Goal: Register for event/course

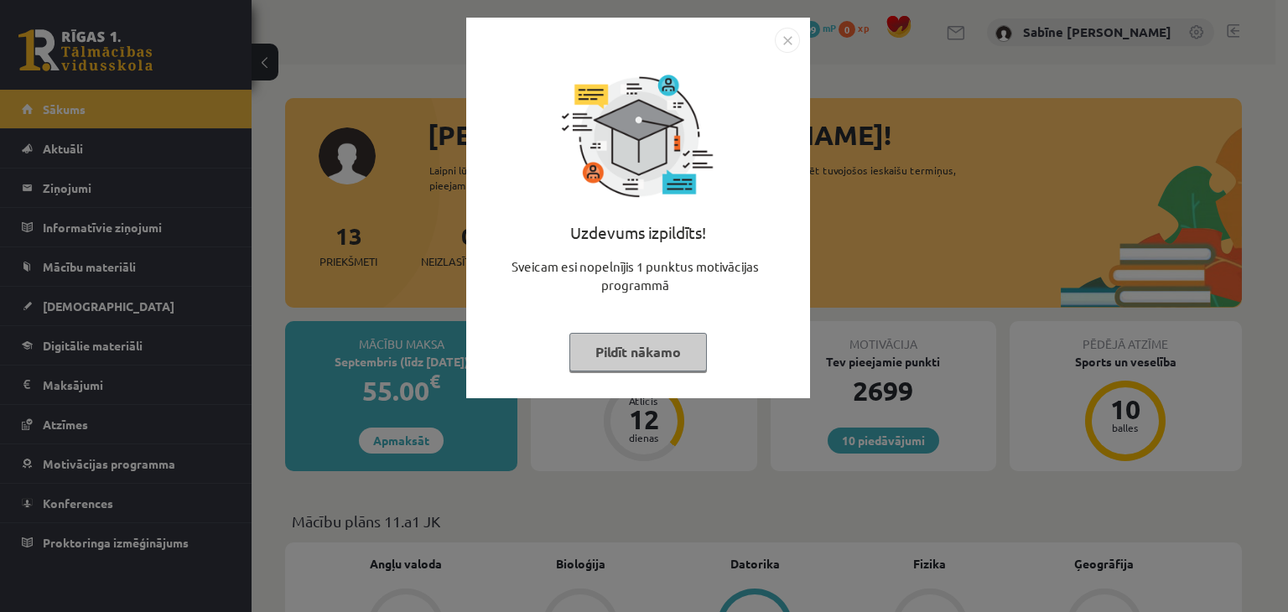
click at [673, 350] on button "Pildīt nākamo" at bounding box center [638, 352] width 138 height 39
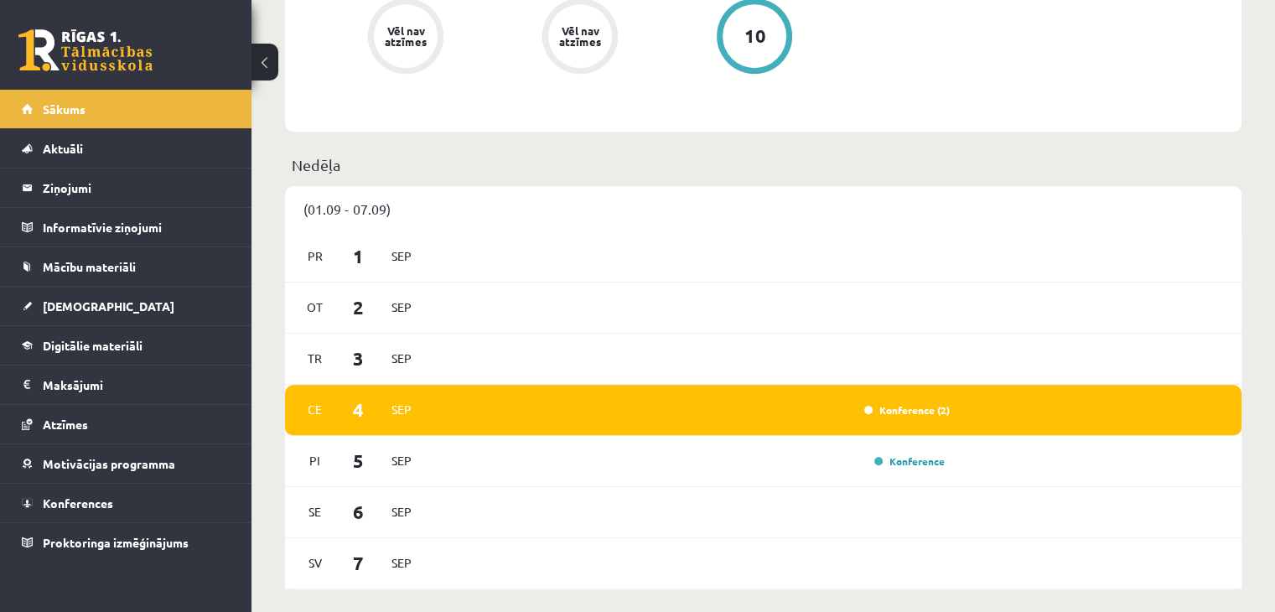
scroll to position [978, 0]
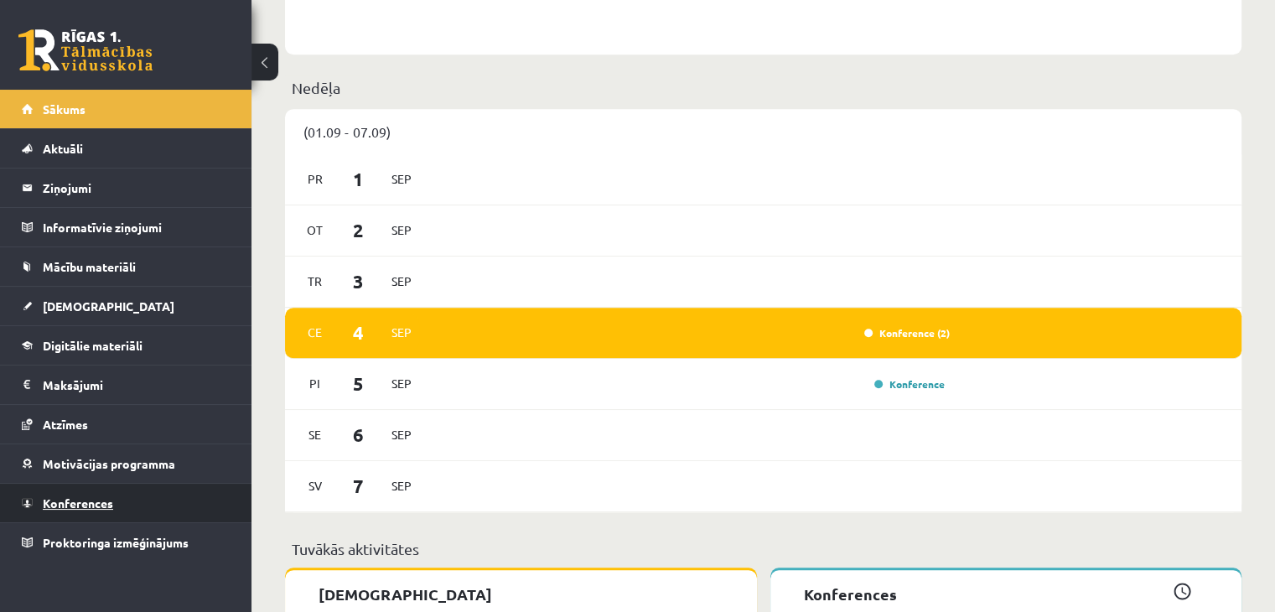
click at [111, 504] on span "Konferences" at bounding box center [78, 503] width 70 height 15
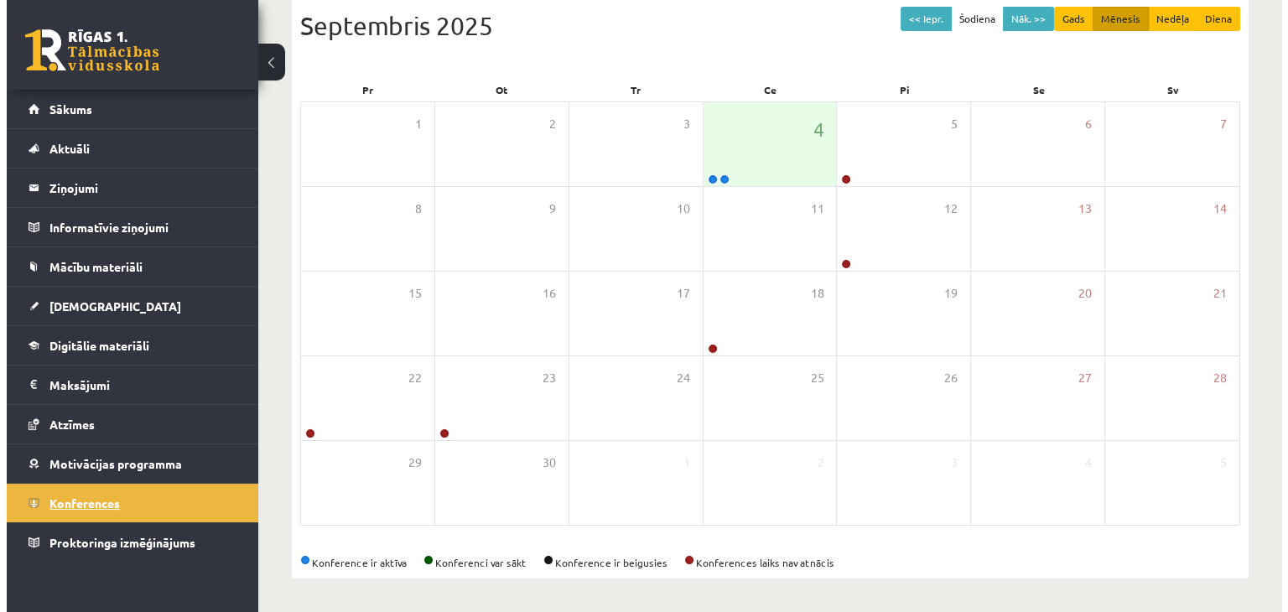
scroll to position [188, 0]
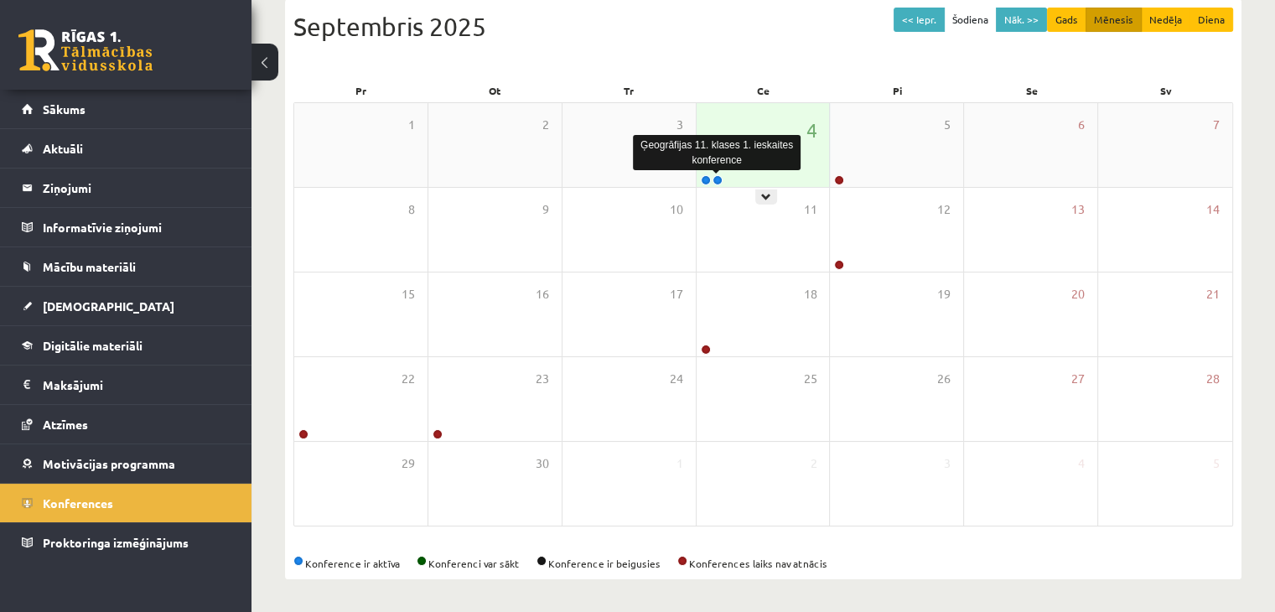
click at [719, 179] on link at bounding box center [718, 180] width 10 height 10
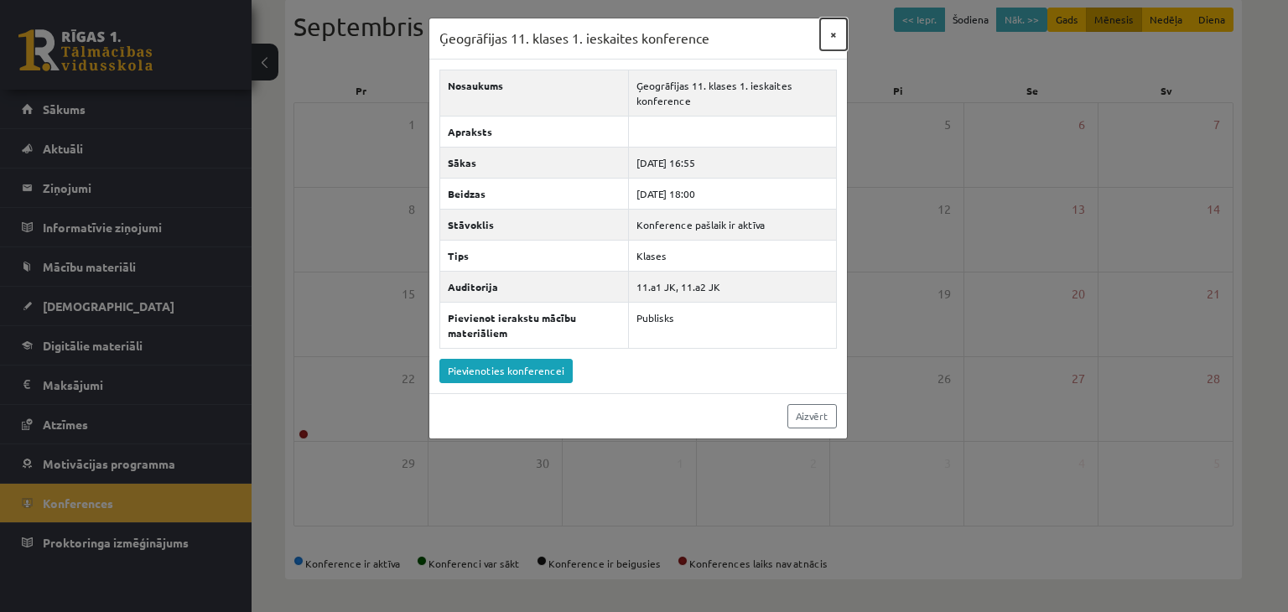
click at [828, 38] on button "×" at bounding box center [833, 34] width 27 height 32
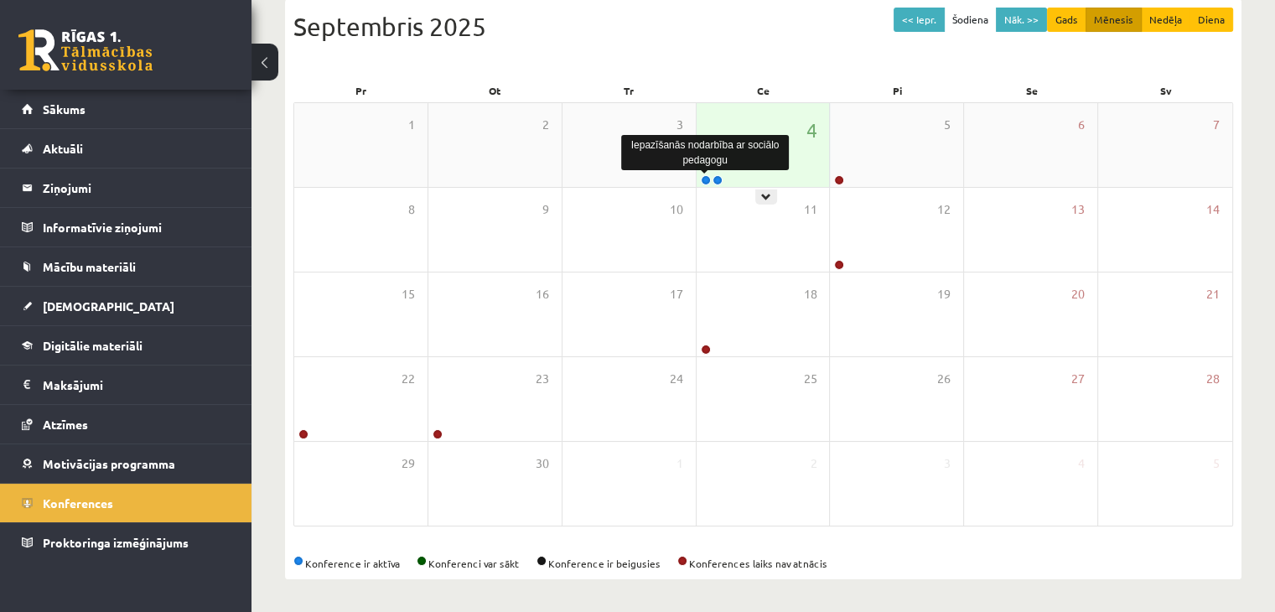
click at [701, 179] on link at bounding box center [706, 180] width 10 height 10
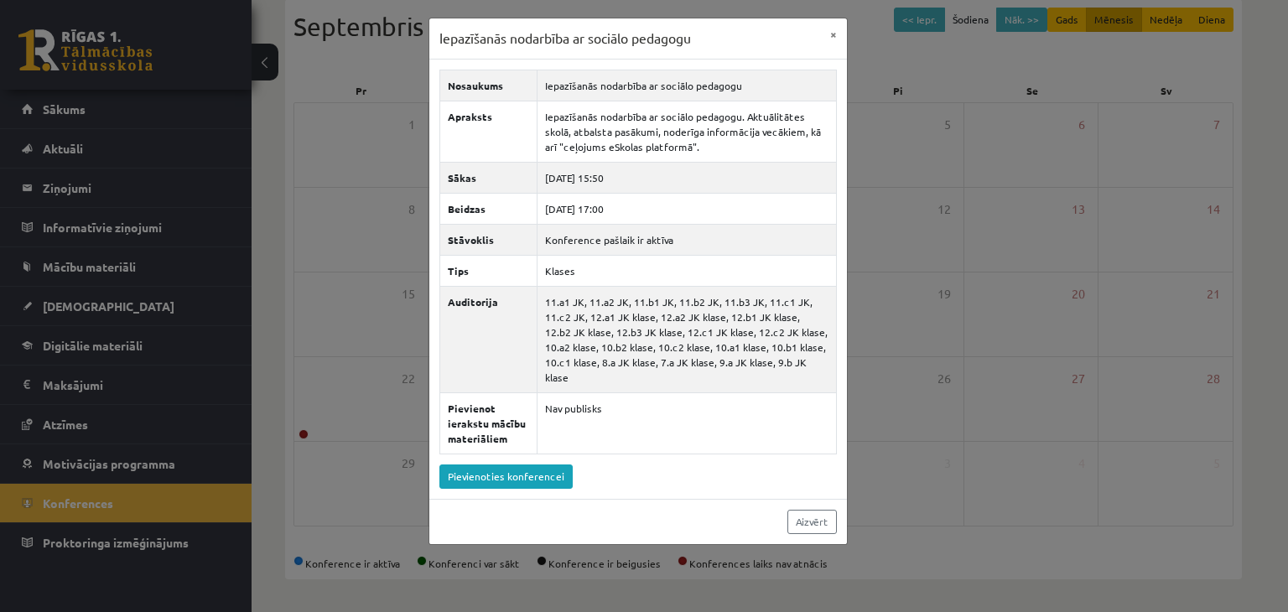
click at [895, 80] on div "Iepazīšanās nodarbība ar sociālo pedagogu × Nosaukums Iepazīšanās nodarbība ar …" at bounding box center [644, 306] width 1288 height 612
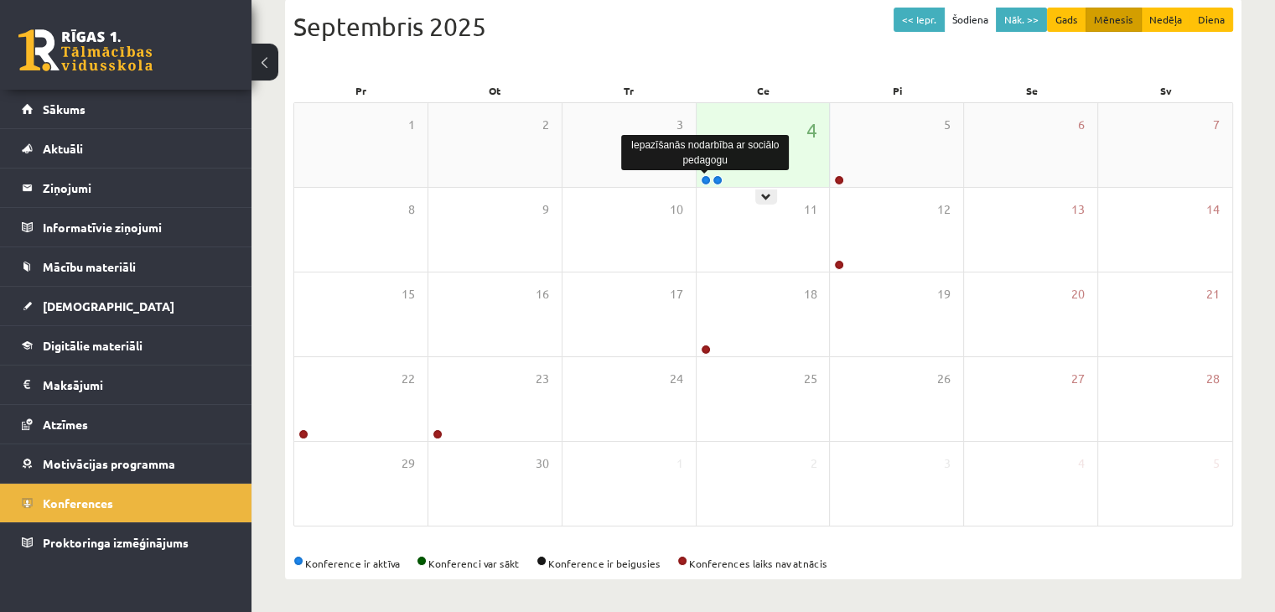
click at [701, 181] on link at bounding box center [706, 180] width 10 height 10
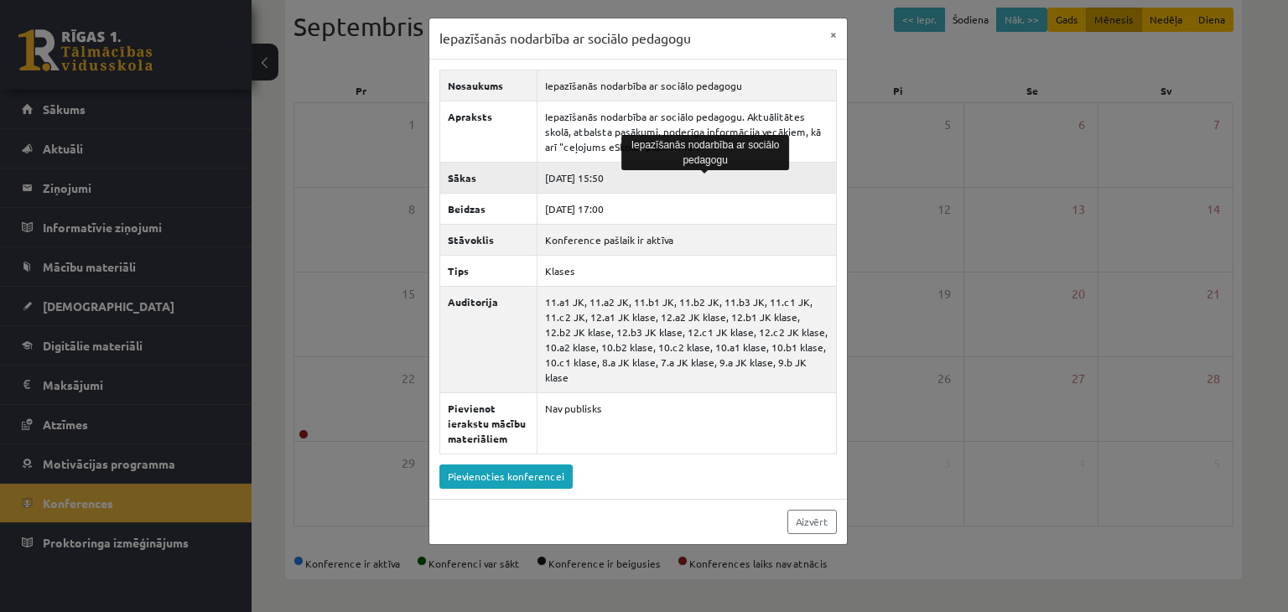
click at [702, 178] on td "[DATE] 15:50" at bounding box center [686, 177] width 299 height 31
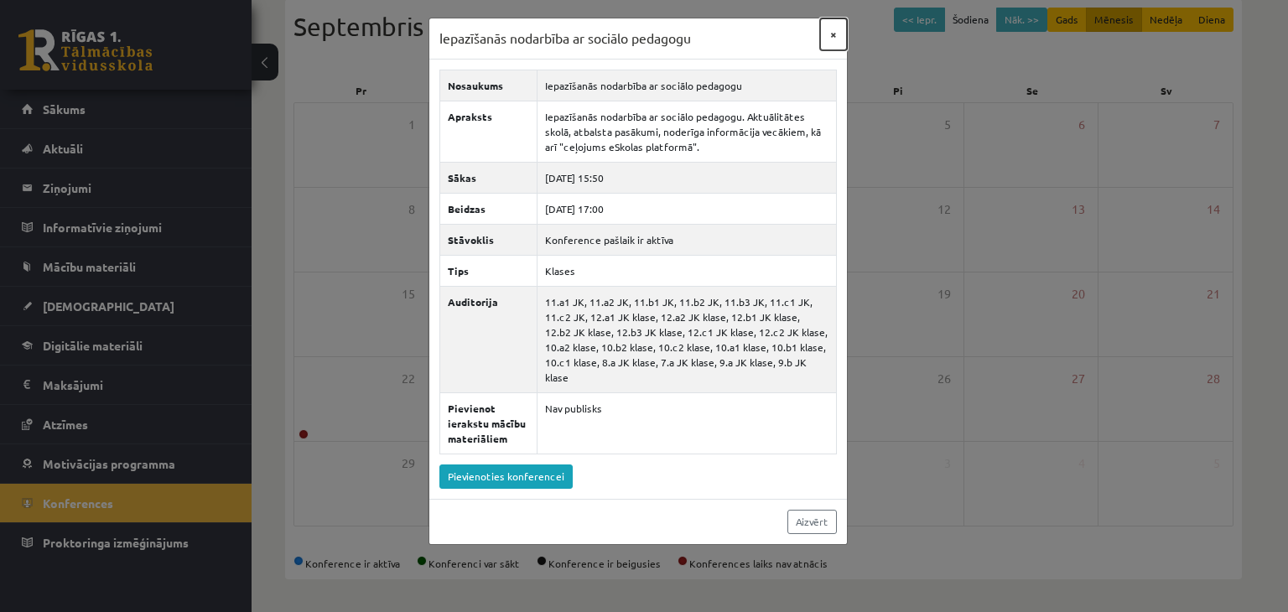
click at [835, 31] on button "×" at bounding box center [833, 34] width 27 height 32
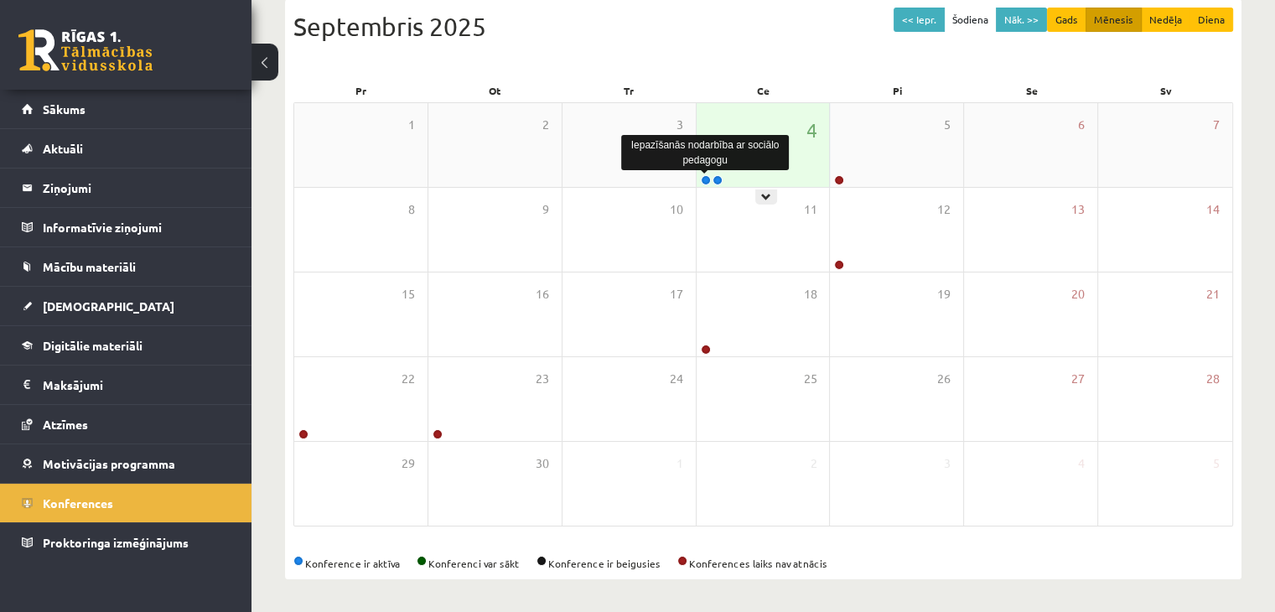
click at [703, 176] on link at bounding box center [706, 180] width 10 height 10
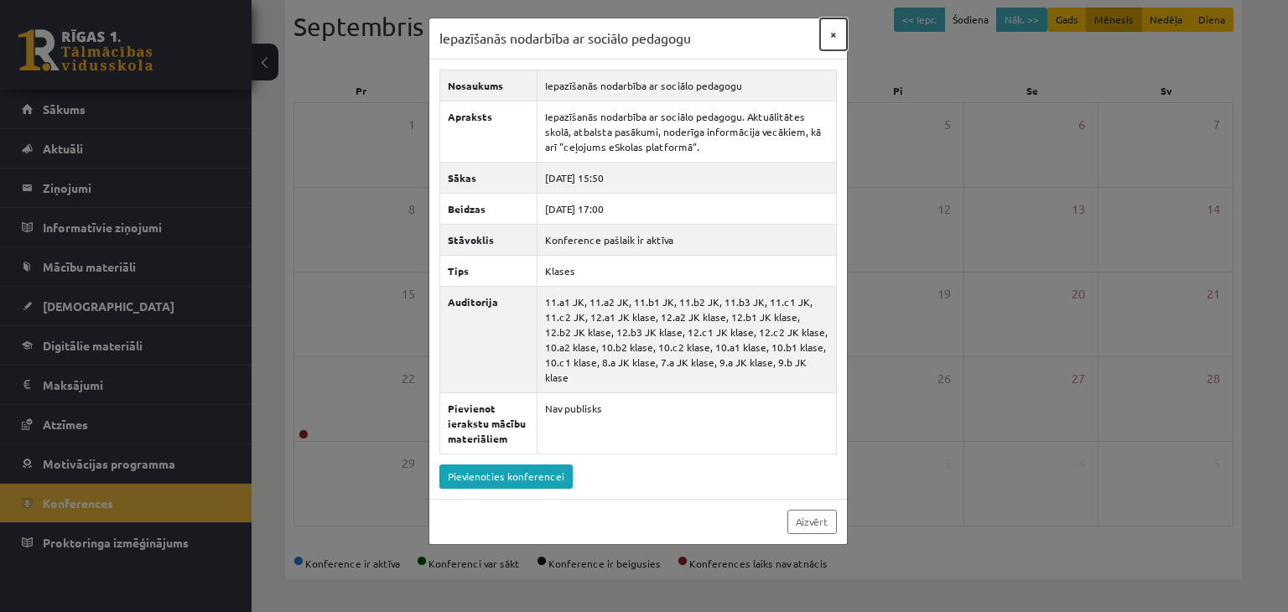
click at [834, 33] on button "×" at bounding box center [833, 34] width 27 height 32
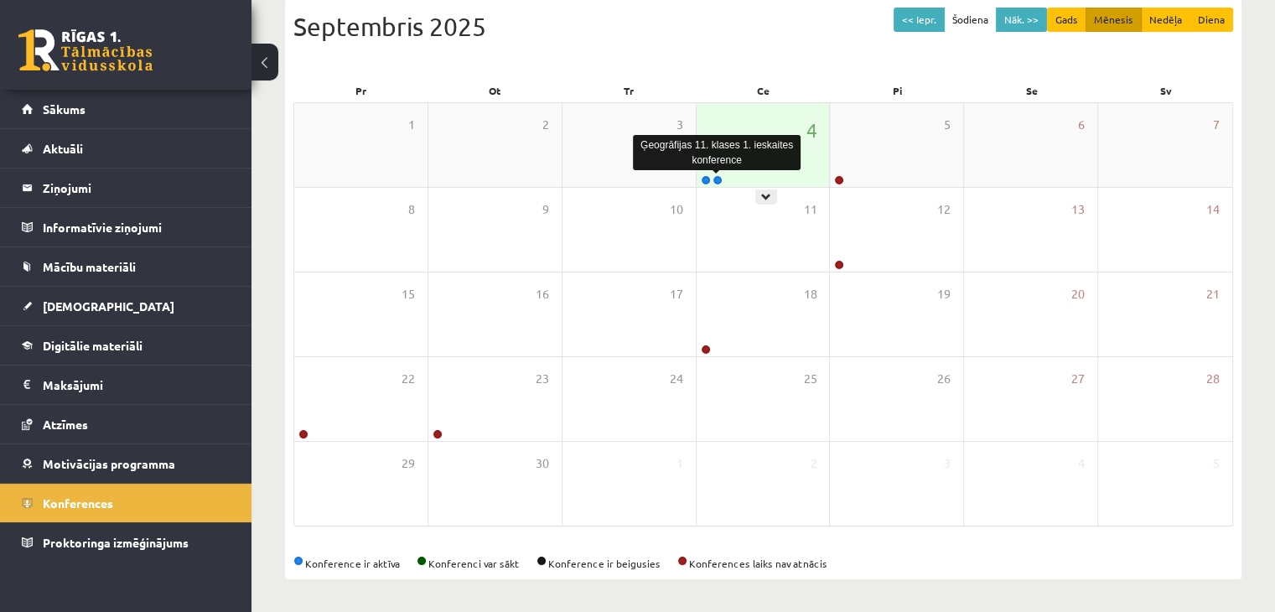
click at [716, 180] on link at bounding box center [718, 180] width 10 height 10
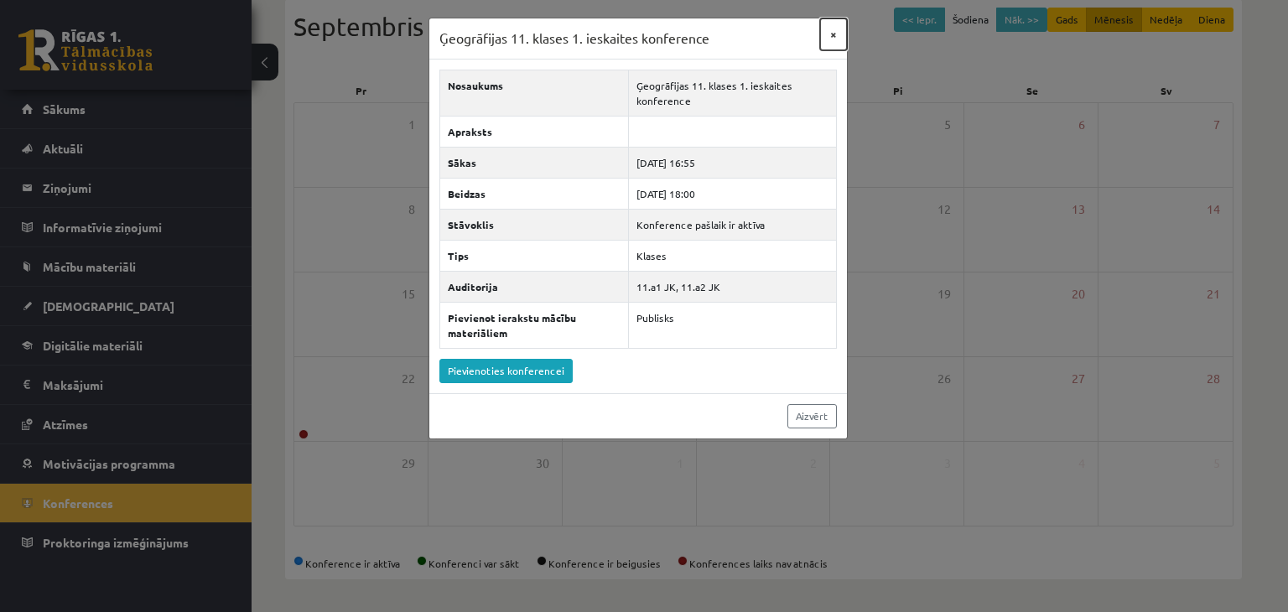
click at [838, 34] on button "×" at bounding box center [833, 34] width 27 height 32
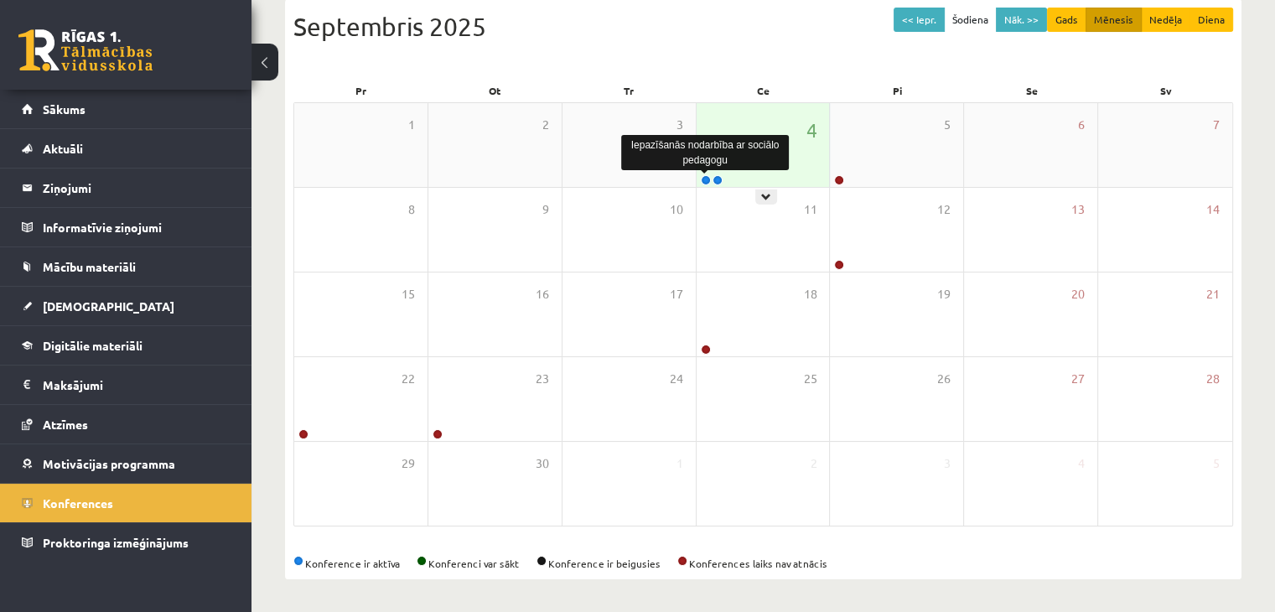
click at [708, 179] on link at bounding box center [706, 180] width 10 height 10
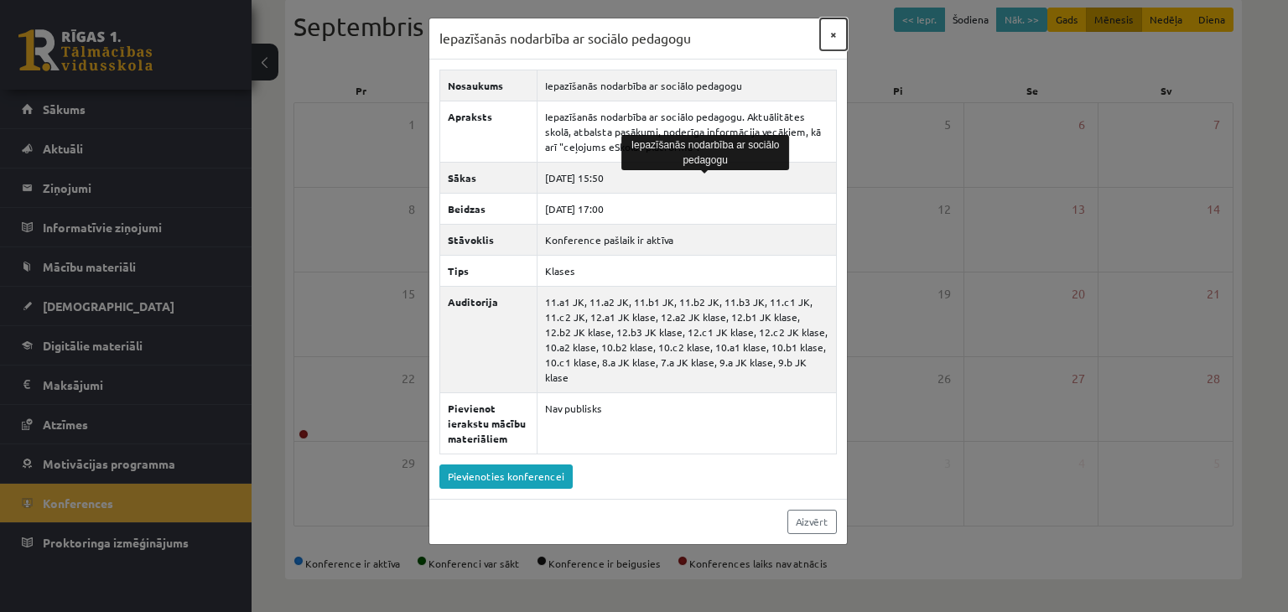
click at [838, 31] on button "×" at bounding box center [833, 34] width 27 height 32
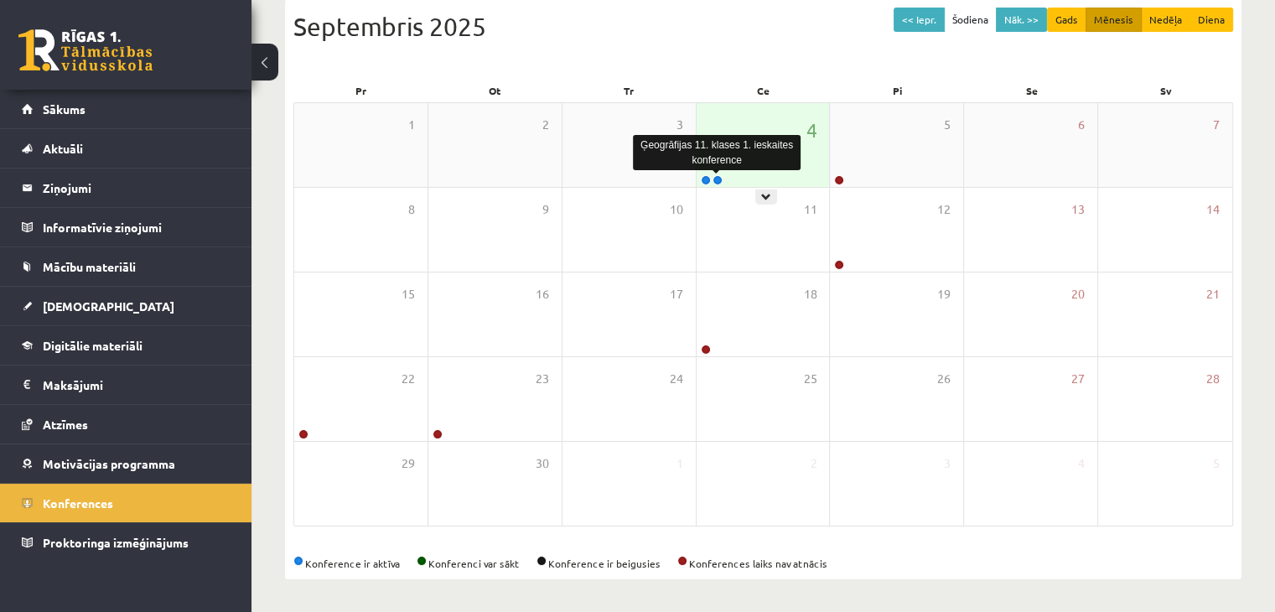
click at [718, 177] on link at bounding box center [718, 180] width 10 height 10
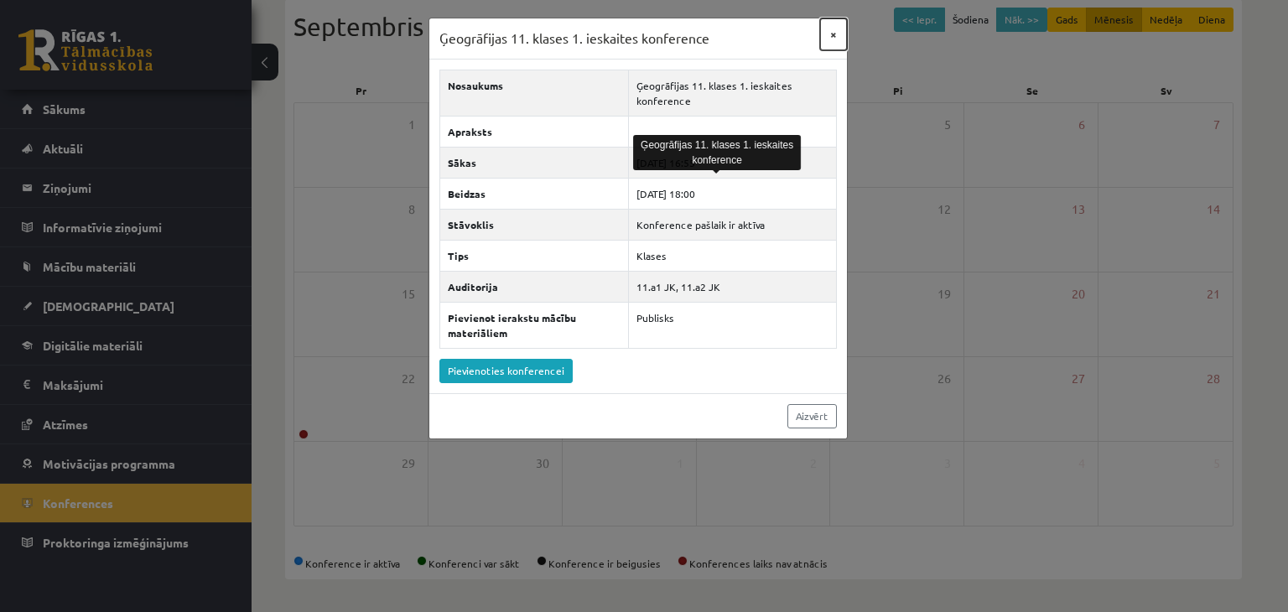
click at [833, 24] on button "×" at bounding box center [833, 34] width 27 height 32
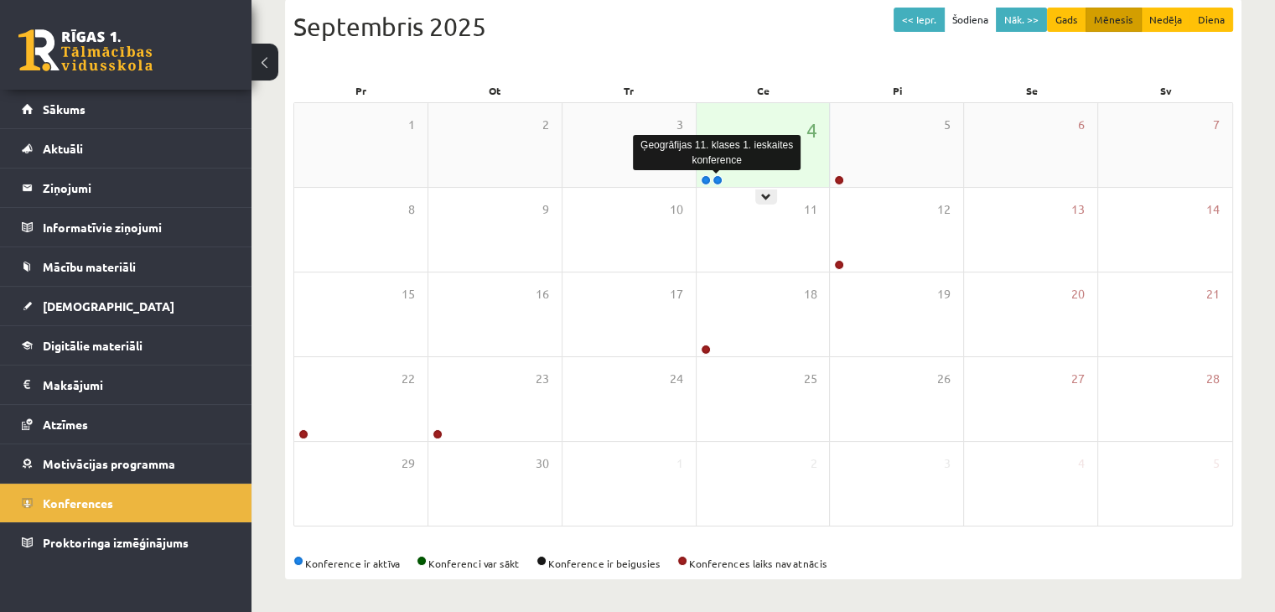
click at [718, 179] on link at bounding box center [718, 180] width 10 height 10
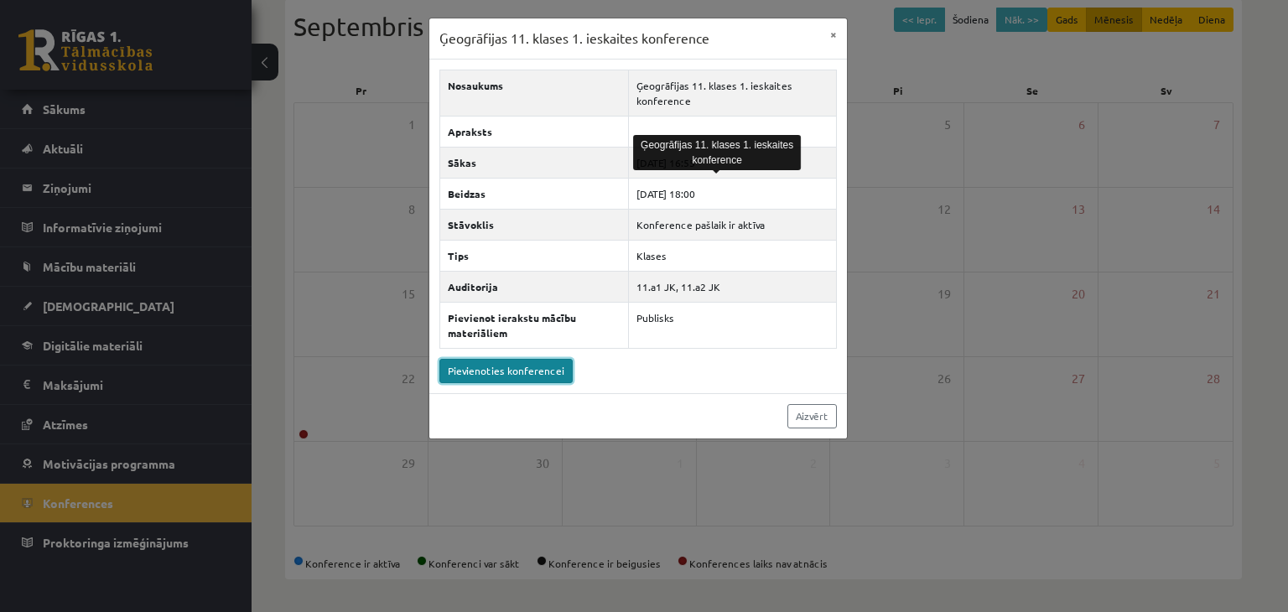
click at [537, 364] on link "Pievienoties konferencei" at bounding box center [505, 371] width 133 height 24
